Goal: Information Seeking & Learning: Learn about a topic

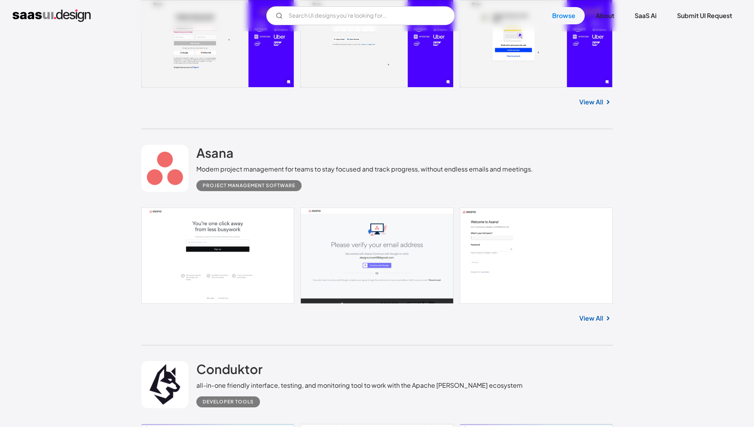
scroll to position [796, 0]
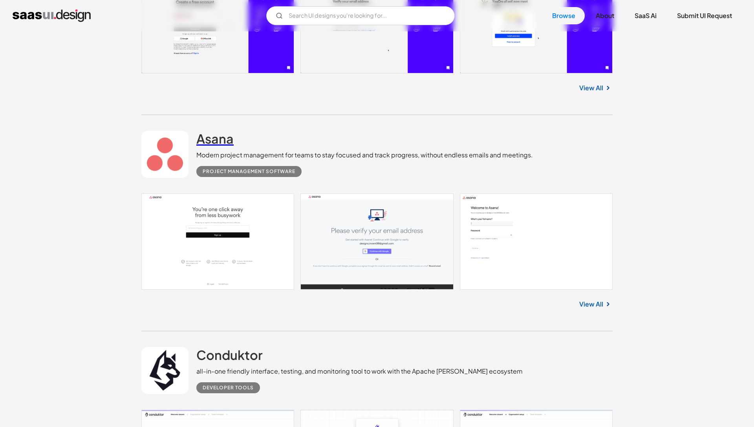
click at [216, 145] on h2 "Asana" at bounding box center [214, 139] width 37 height 16
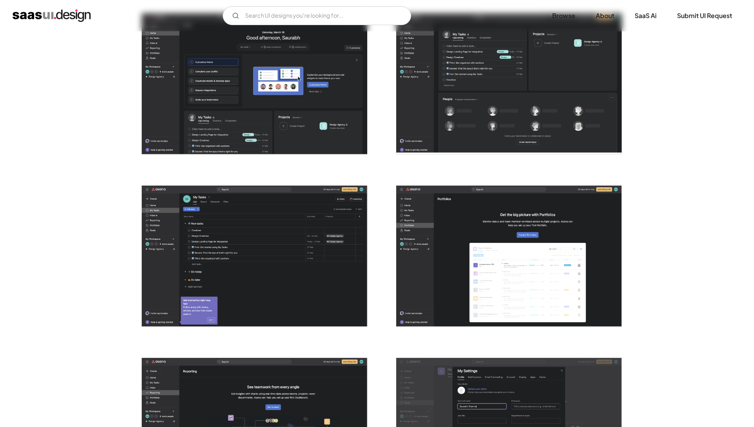
scroll to position [1725, 0]
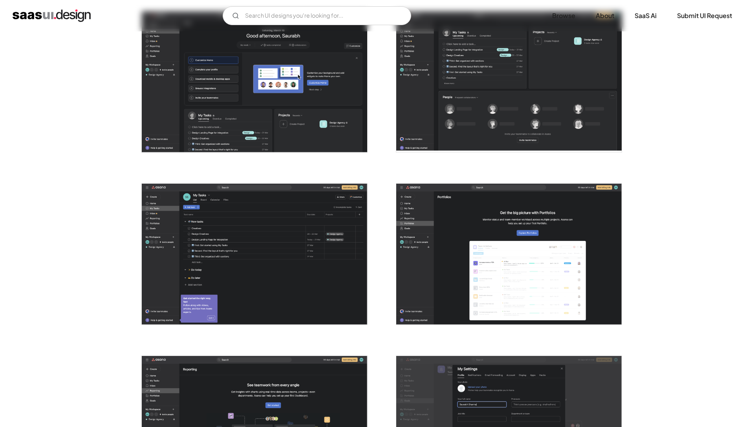
click at [495, 277] on img "open lightbox" at bounding box center [509, 254] width 226 height 141
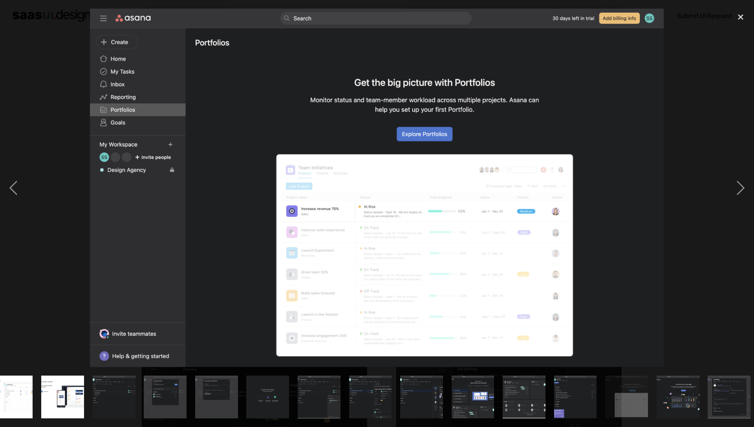
scroll to position [0, 485]
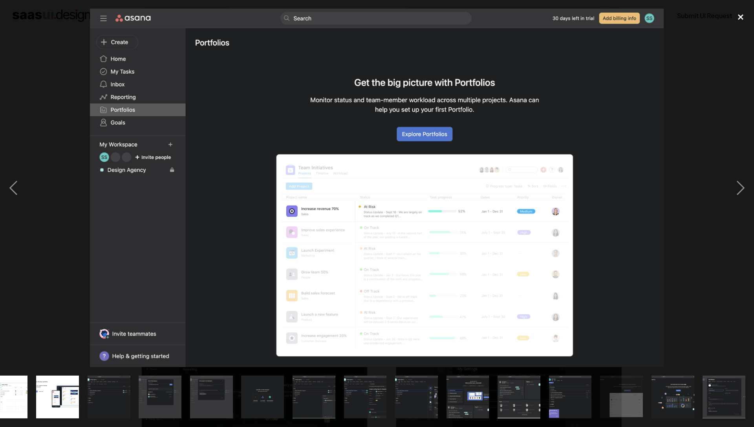
click at [741, 15] on div "close lightbox" at bounding box center [741, 17] width 27 height 17
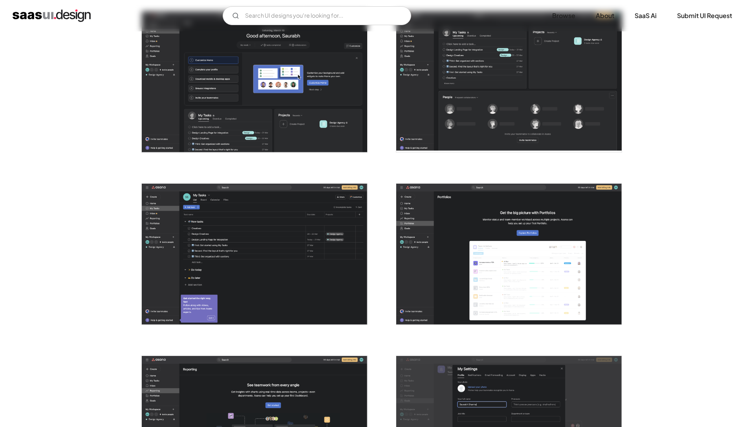
scroll to position [0, 0]
